Goal: Task Accomplishment & Management: Use online tool/utility

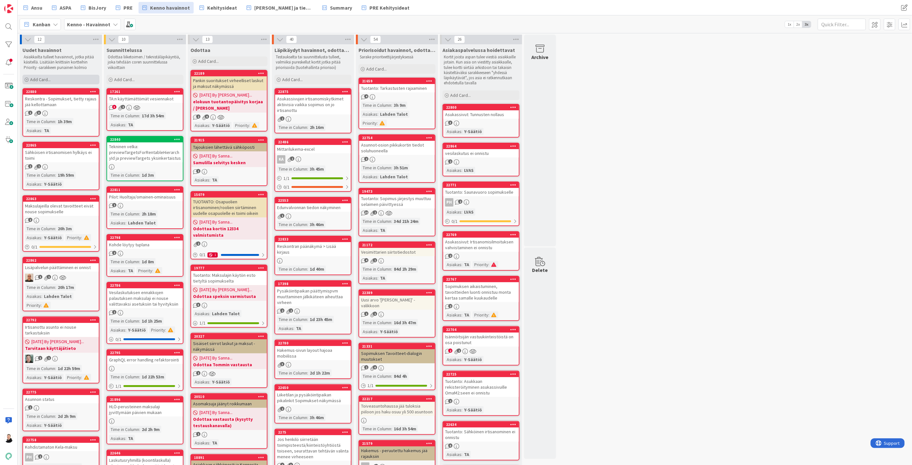
click at [26, 81] on icon at bounding box center [27, 80] width 4 height 4
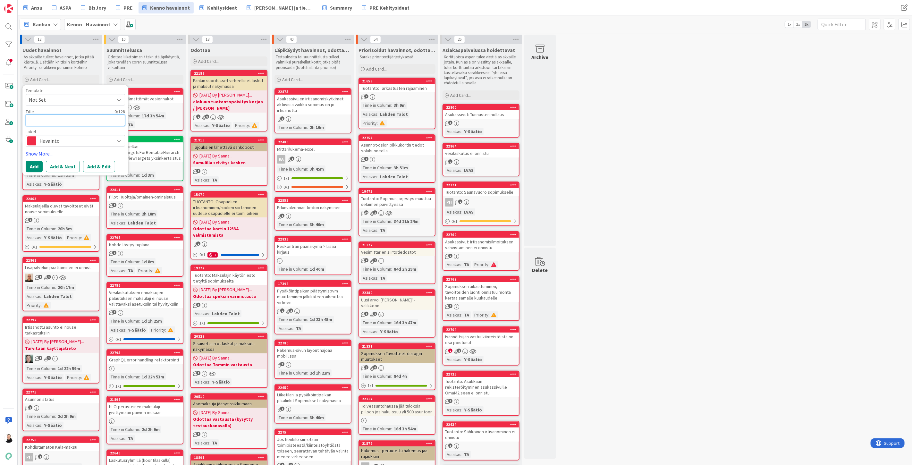
click at [35, 122] on textarea at bounding box center [75, 121] width 99 height 12
paste textarea "Sopimuksen aloituspäivämäärän muutos"
type textarea "x"
drag, startPoint x: 121, startPoint y: 120, endPoint x: 15, endPoint y: 123, distance: 105.6
click at [15, 123] on div "Ansu ASPA BisJory PRE Kenno havainnot Kehitysideat Ohjeet ja tiedotteet Summary…" at bounding box center [456, 232] width 912 height 465
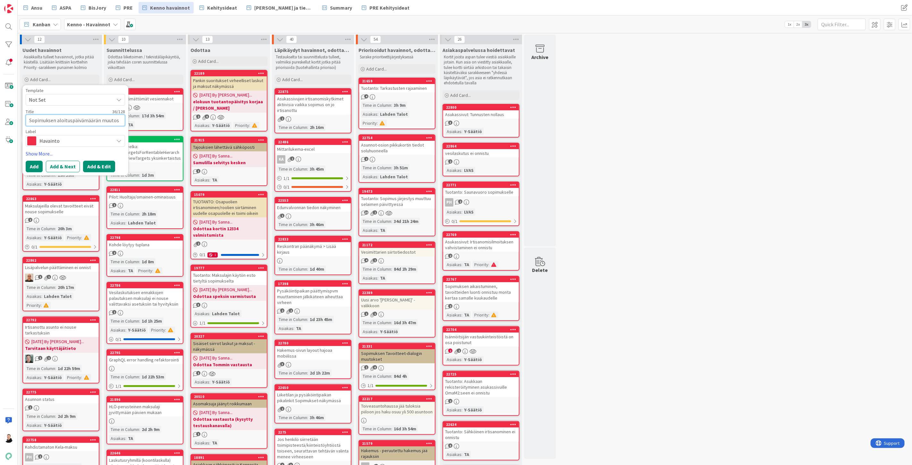
type textarea "Sopimuksen aloituspäivämäärän muutos"
click at [99, 164] on button "Add & Edit" at bounding box center [99, 167] width 32 height 12
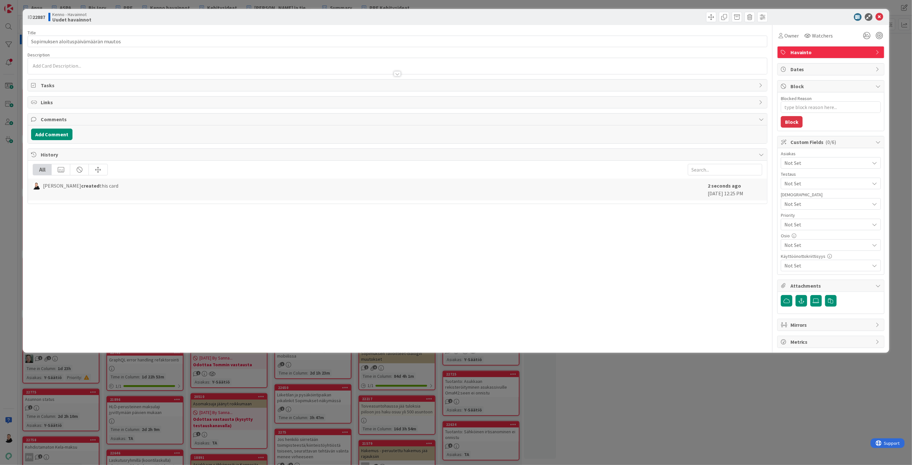
click at [395, 74] on div at bounding box center [397, 73] width 7 height 5
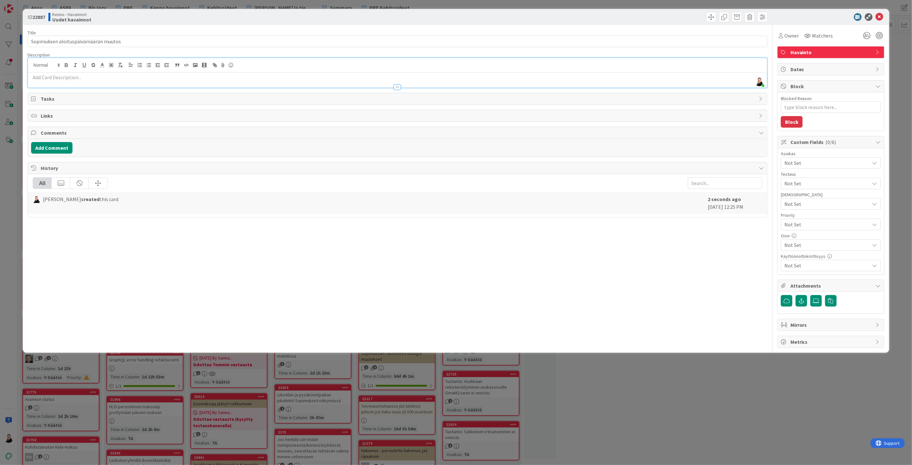
click at [40, 79] on p at bounding box center [397, 77] width 733 height 7
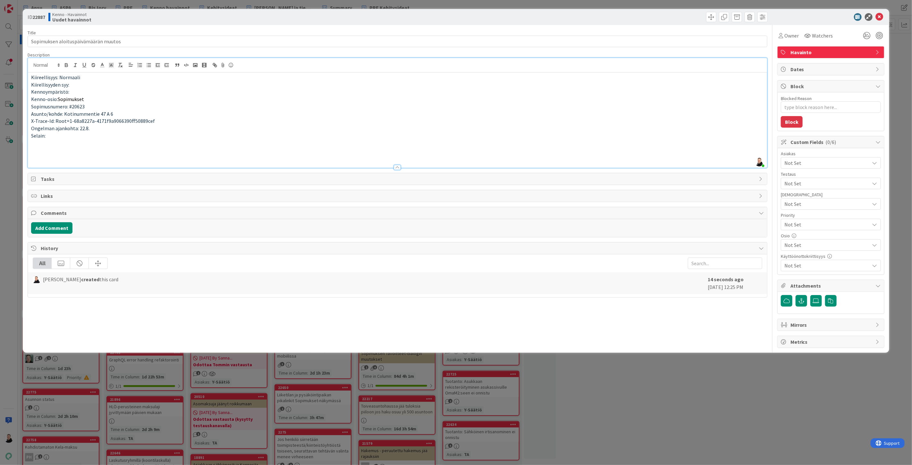
click at [36, 149] on p at bounding box center [397, 150] width 733 height 7
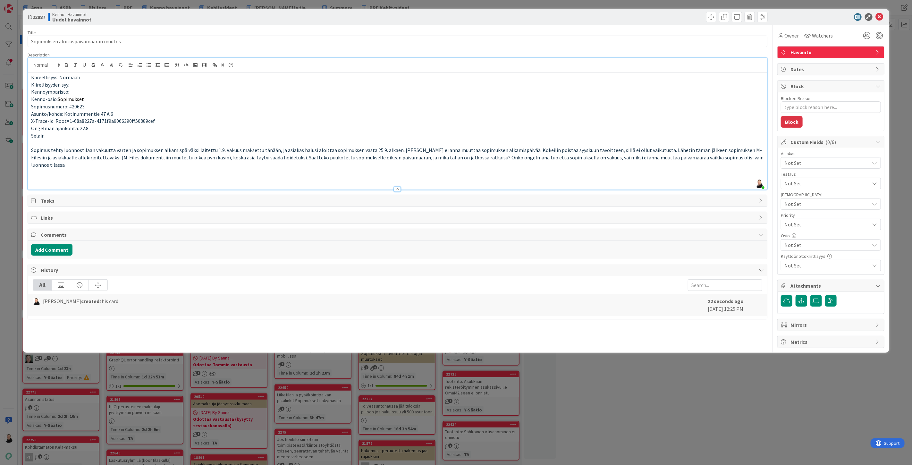
click at [34, 176] on p at bounding box center [397, 179] width 733 height 7
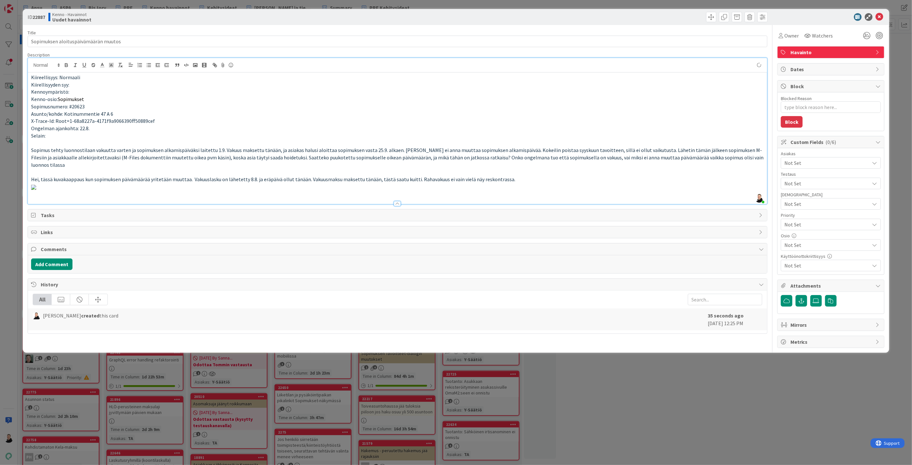
type textarea "x"
click at [551, 191] on p at bounding box center [397, 186] width 733 height 7
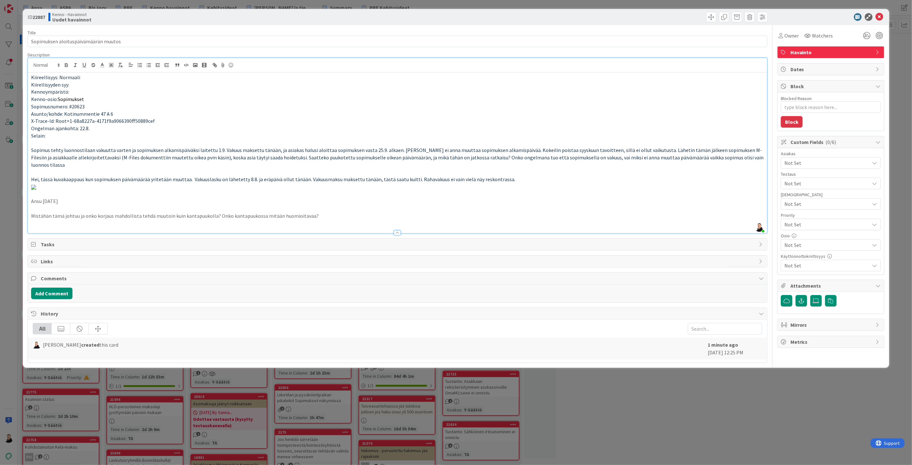
scroll to position [0, 0]
click at [816, 36] on span "Watchers" at bounding box center [822, 36] width 21 height 8
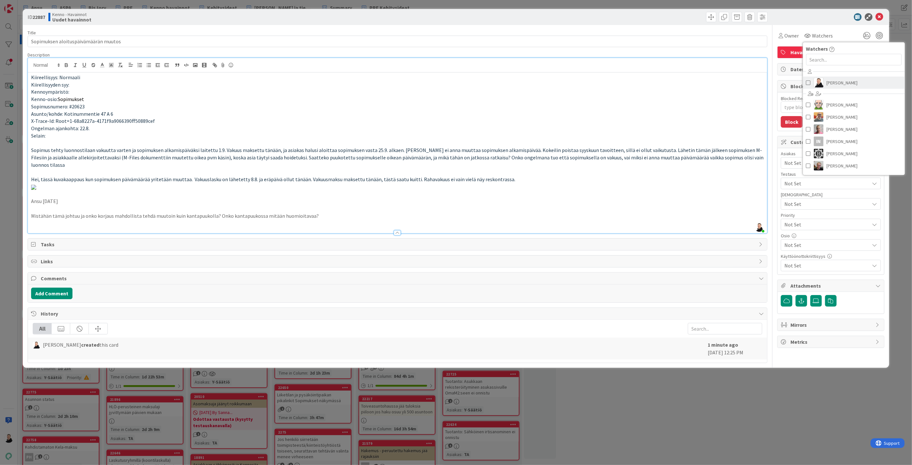
click at [837, 85] on span "[PERSON_NAME]" at bounding box center [842, 83] width 31 height 10
click at [639, 99] on p "Kenno-osio: Sopimukset" at bounding box center [397, 99] width 733 height 7
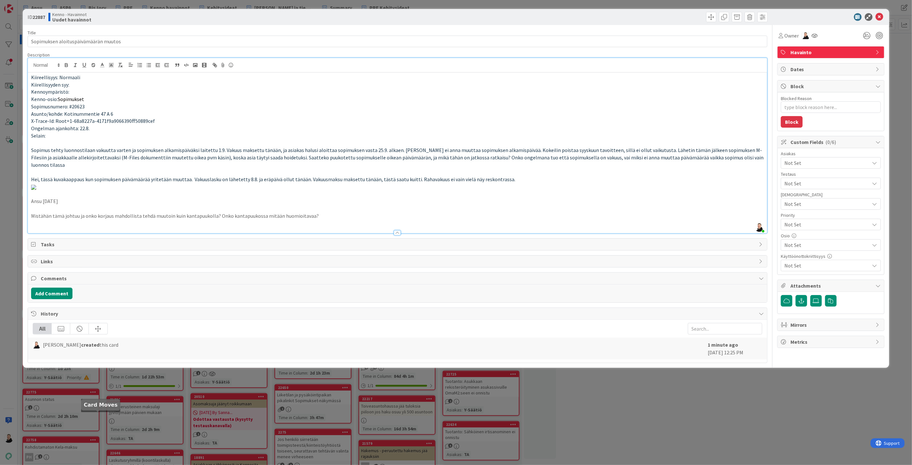
scroll to position [115, 0]
click at [55, 299] on button "Add Comment" at bounding box center [51, 294] width 41 height 12
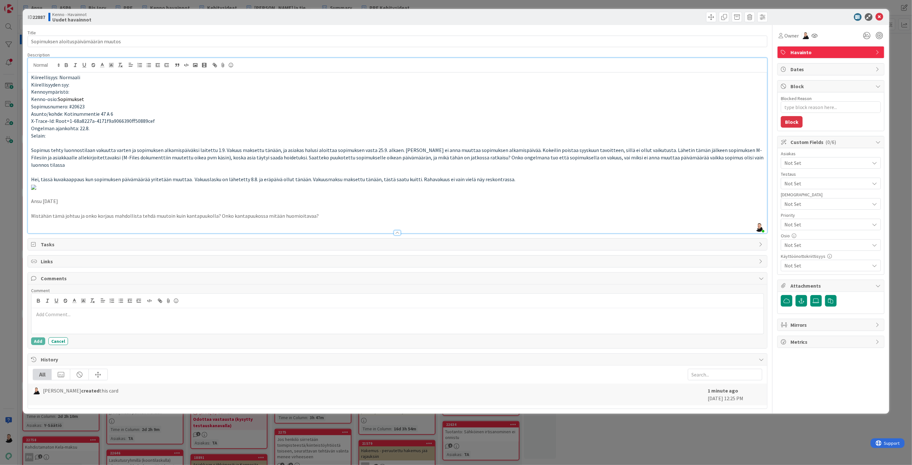
click at [65, 318] on p at bounding box center [397, 314] width 727 height 7
click at [30, 348] on div "Comment [URL][DOMAIN_NAME] Add Cancel" at bounding box center [397, 317] width 739 height 64
click at [33, 345] on button "Add" at bounding box center [38, 341] width 14 height 8
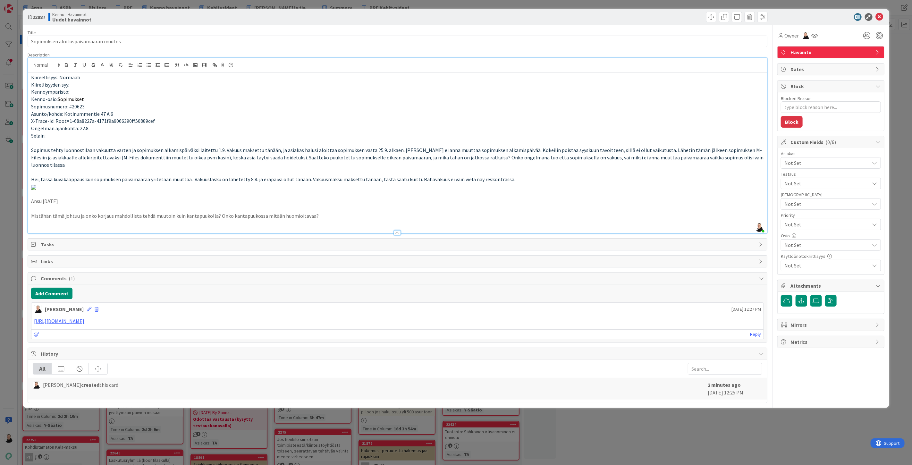
scroll to position [8, 0]
click at [820, 159] on span "Not Set" at bounding box center [827, 163] width 85 height 8
click at [803, 184] on link "Y-Säätiö" at bounding box center [830, 190] width 102 height 12
click at [729, 191] on p at bounding box center [397, 186] width 733 height 7
click at [810, 220] on span "Not Set" at bounding box center [826, 224] width 82 height 9
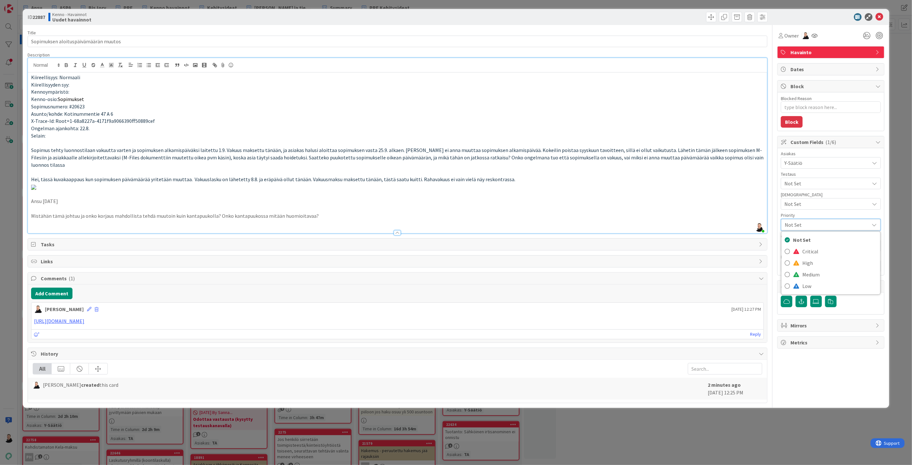
click at [810, 200] on span "Not Set" at bounding box center [827, 204] width 85 height 8
click at [800, 241] on span "Not Set" at bounding box center [827, 245] width 85 height 8
click at [794, 302] on span "Sopimushallinta" at bounding box center [808, 307] width 37 height 10
click at [677, 191] on p at bounding box center [397, 186] width 733 height 7
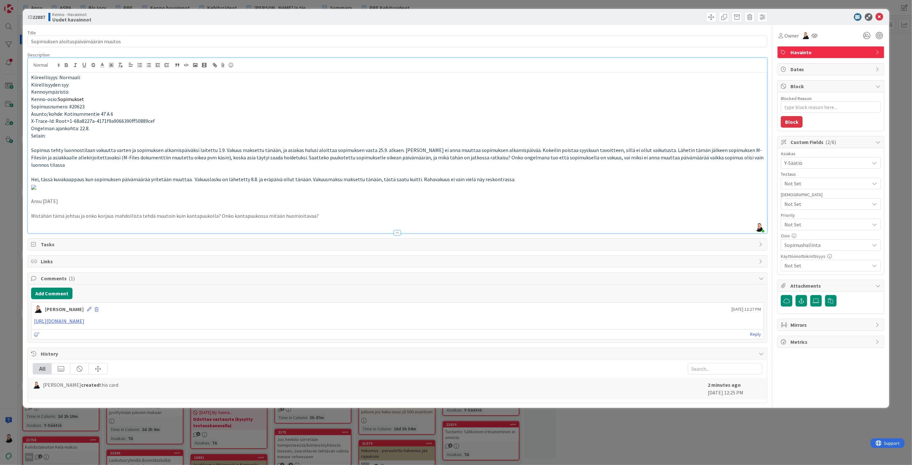
scroll to position [0, 0]
click at [876, 15] on icon at bounding box center [880, 17] width 8 height 8
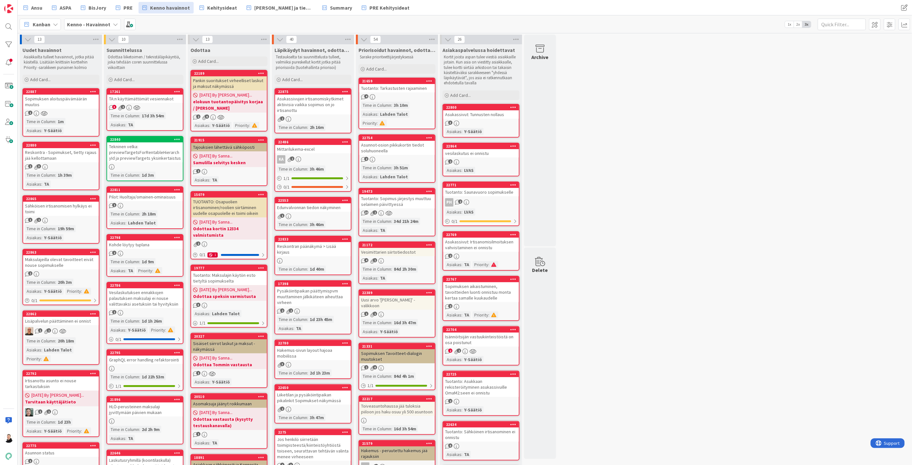
click at [52, 102] on div "Sopimuksen aloituspäivämäärän muutos" at bounding box center [61, 102] width 76 height 14
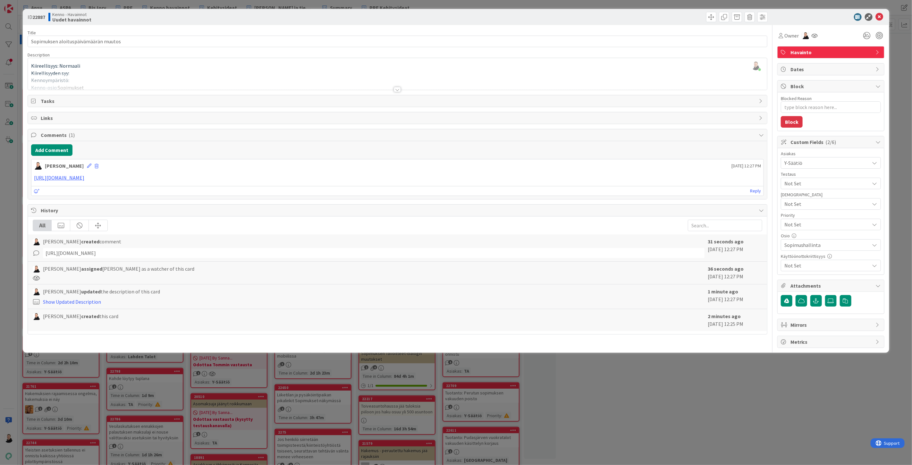
type textarea "x"
